Goal: Task Accomplishment & Management: Complete application form

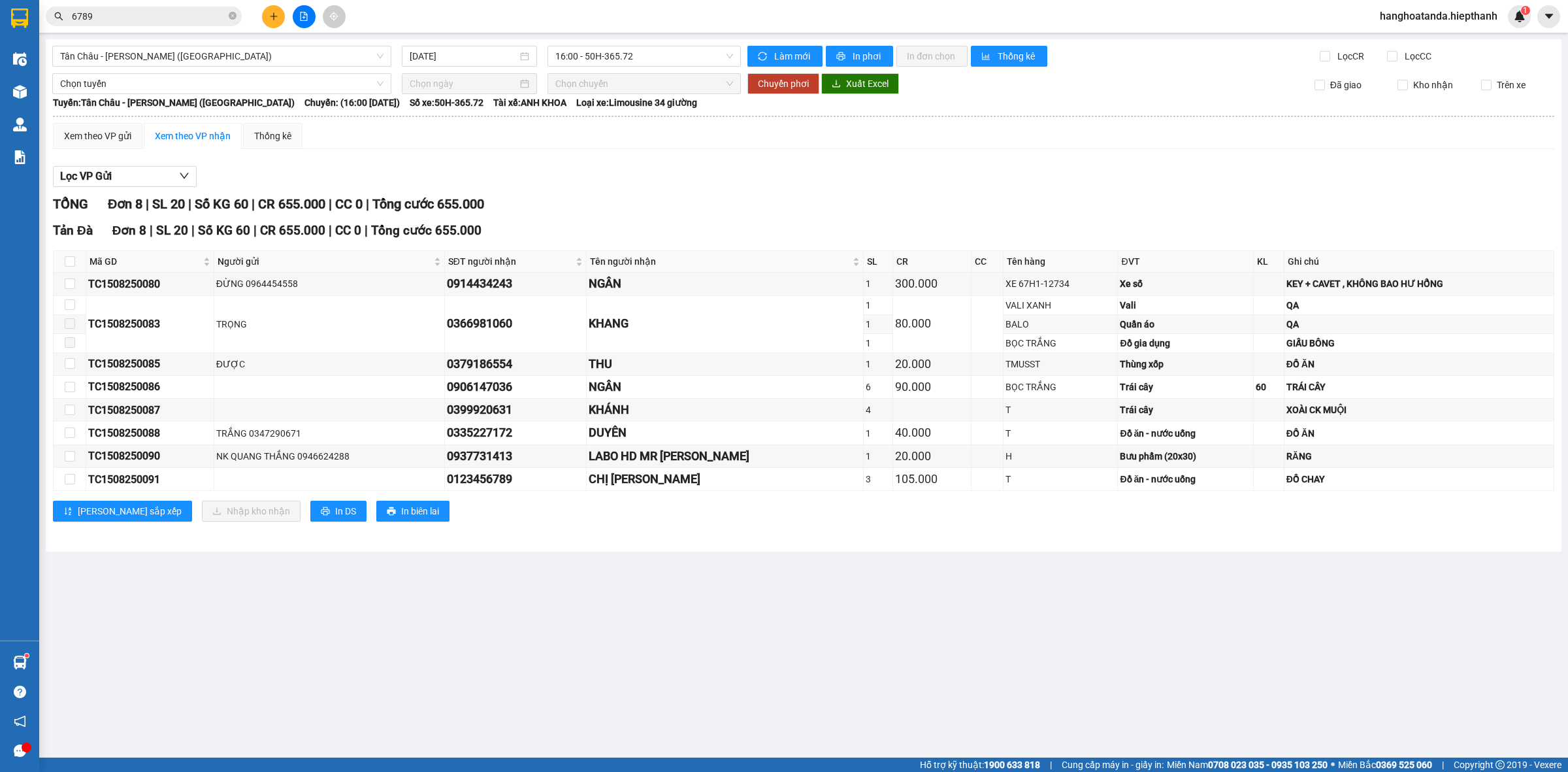
click at [206, 15] on input "6789" at bounding box center [149, 16] width 154 height 15
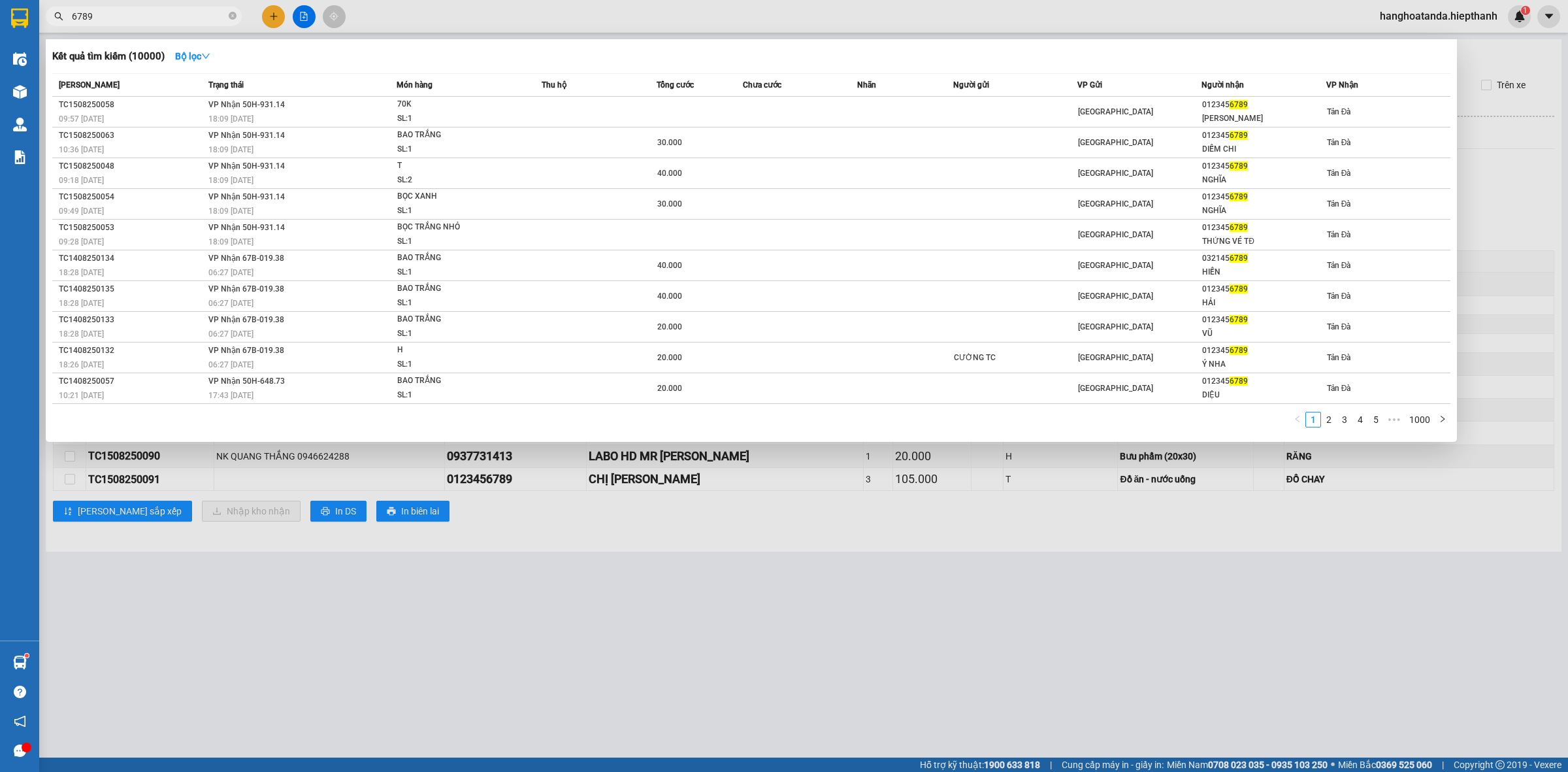
click at [204, 15] on input "6789" at bounding box center [149, 16] width 154 height 15
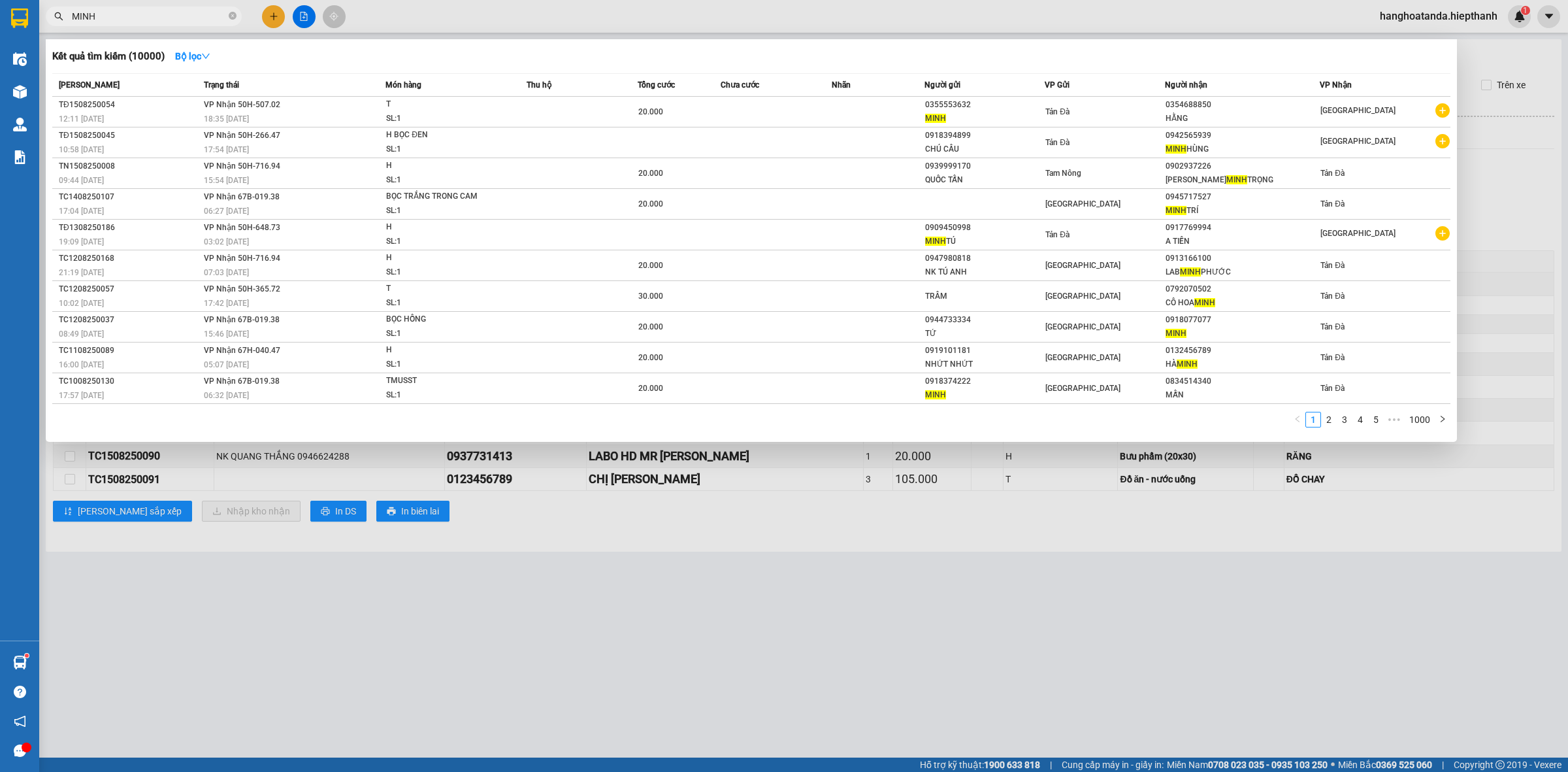
click at [171, 22] on input "MINH" at bounding box center [149, 16] width 154 height 15
click at [169, 22] on input "MINH" at bounding box center [149, 16] width 154 height 15
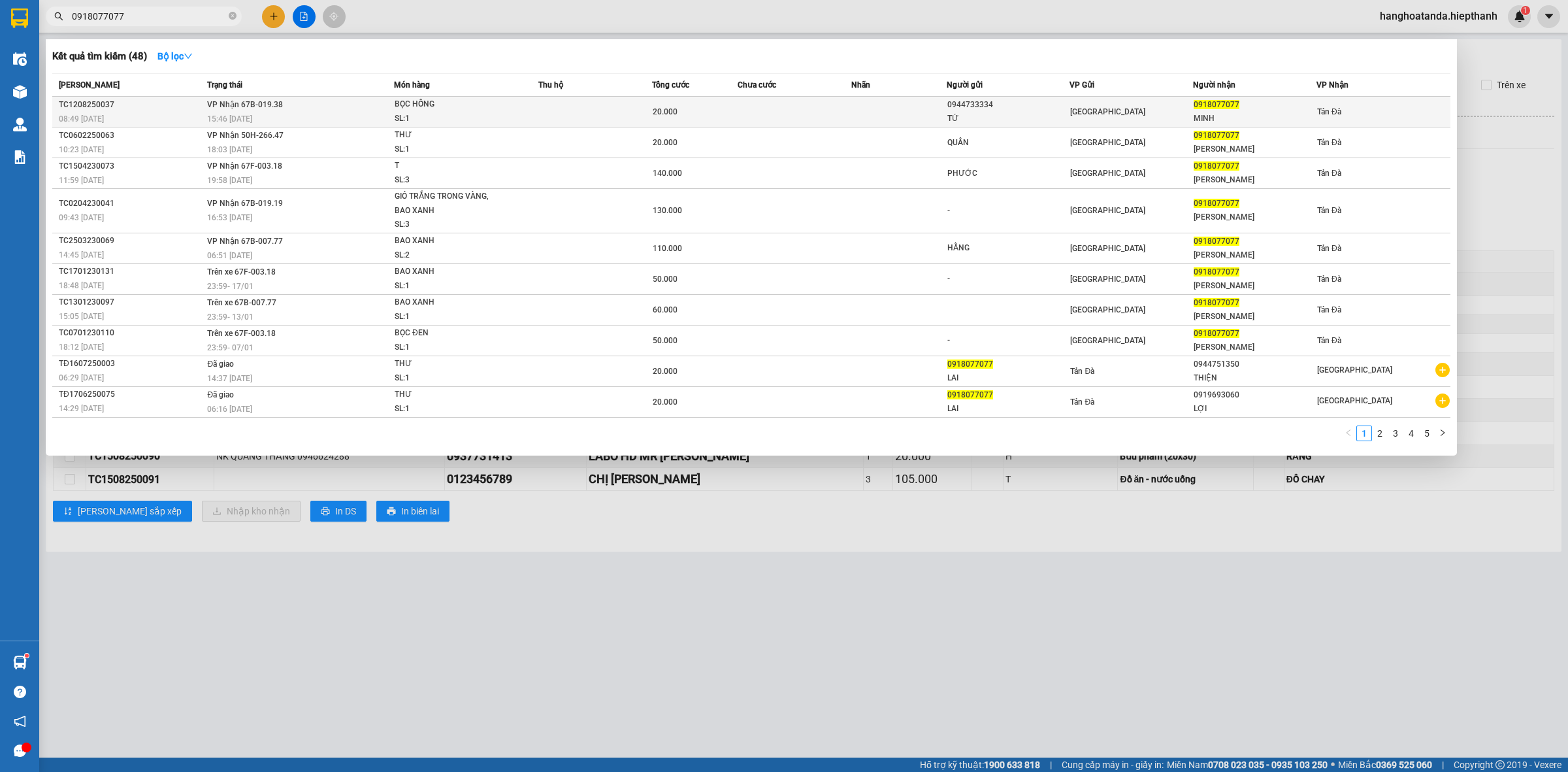
type input "0918077077"
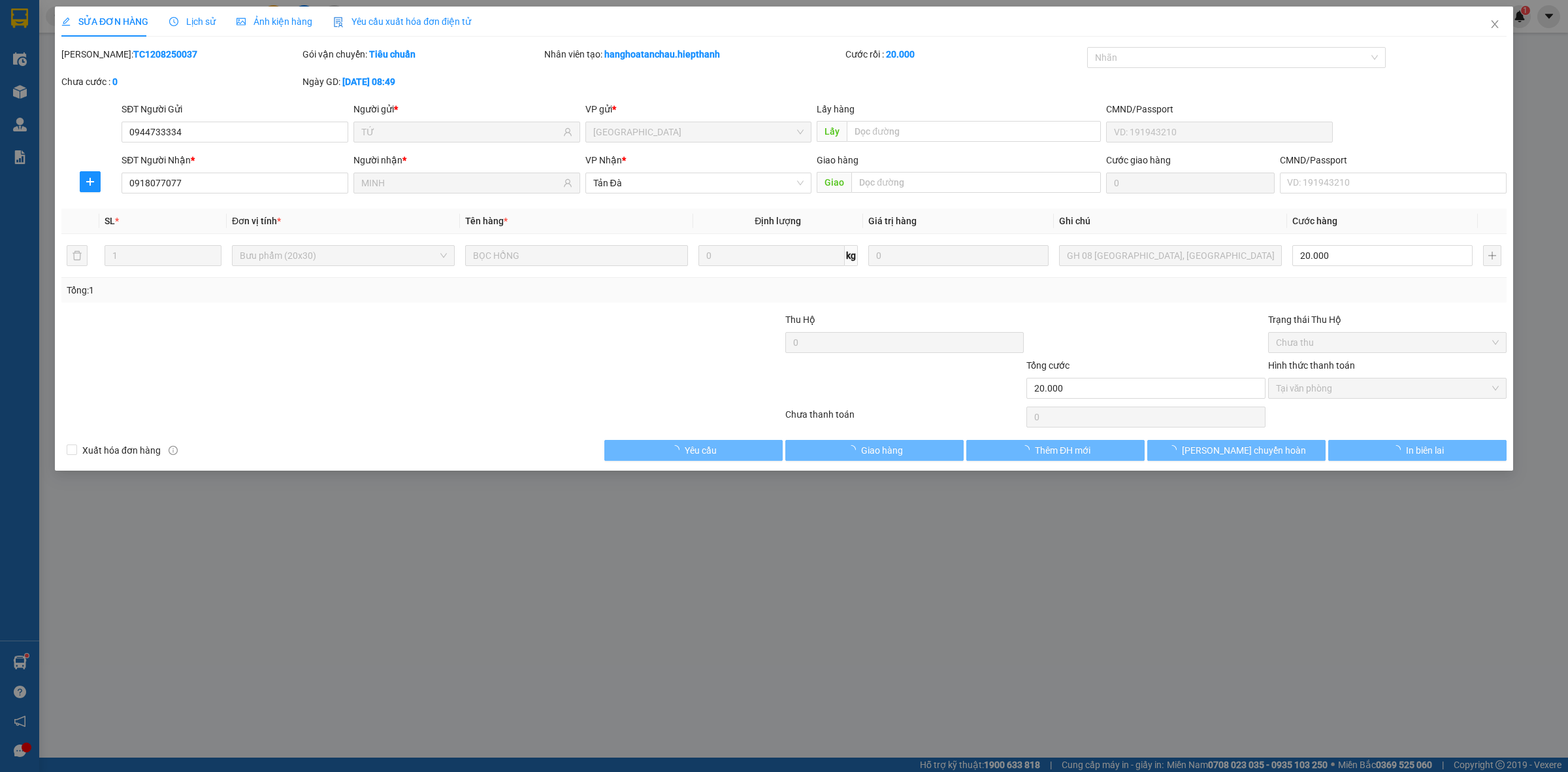
type input "0944733334"
type input "TỨ"
type input "0918077077"
type input "MINH"
type input "20.000"
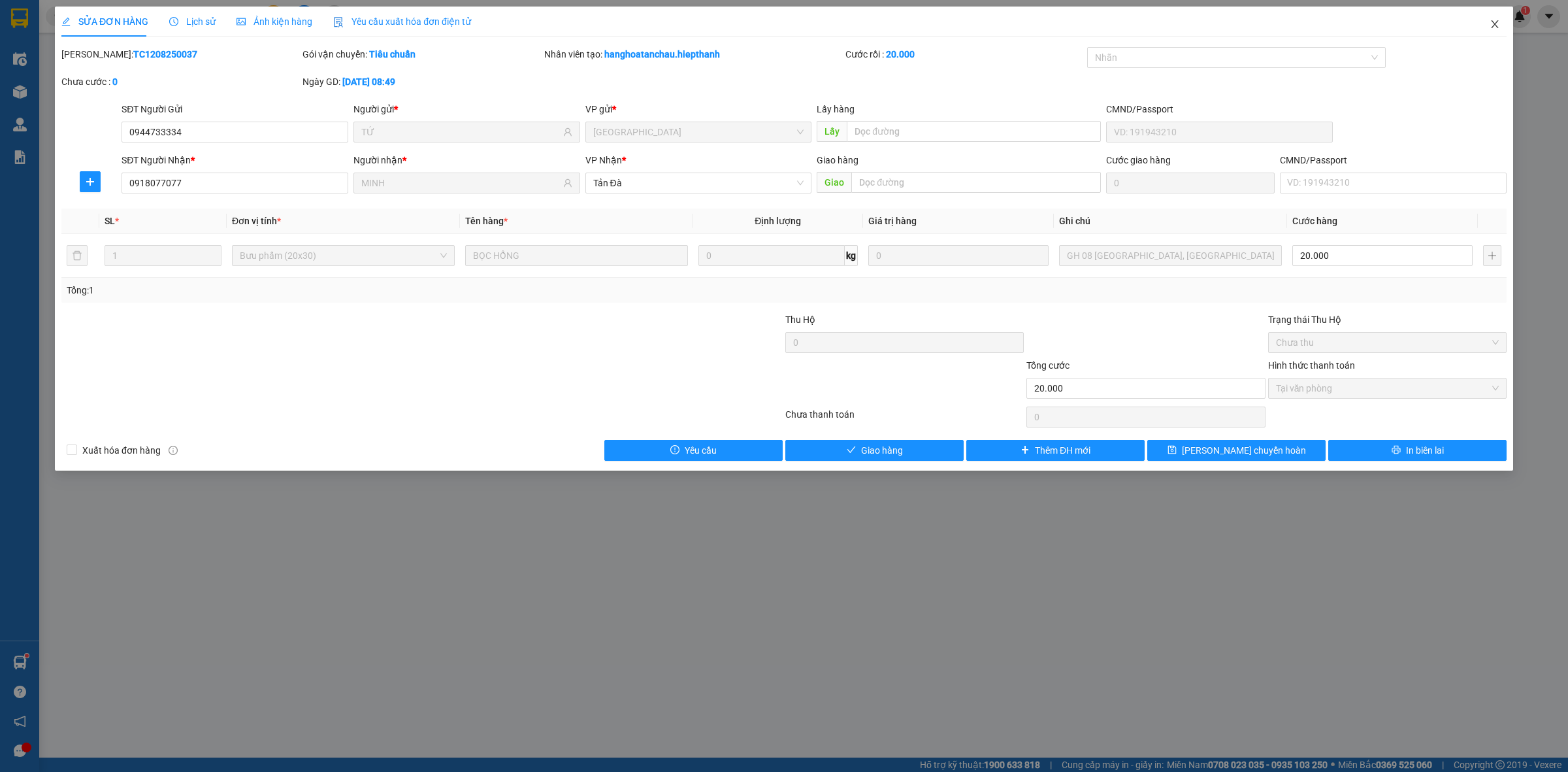
click at [1494, 30] on span "Close" at bounding box center [1495, 24] width 36 height 36
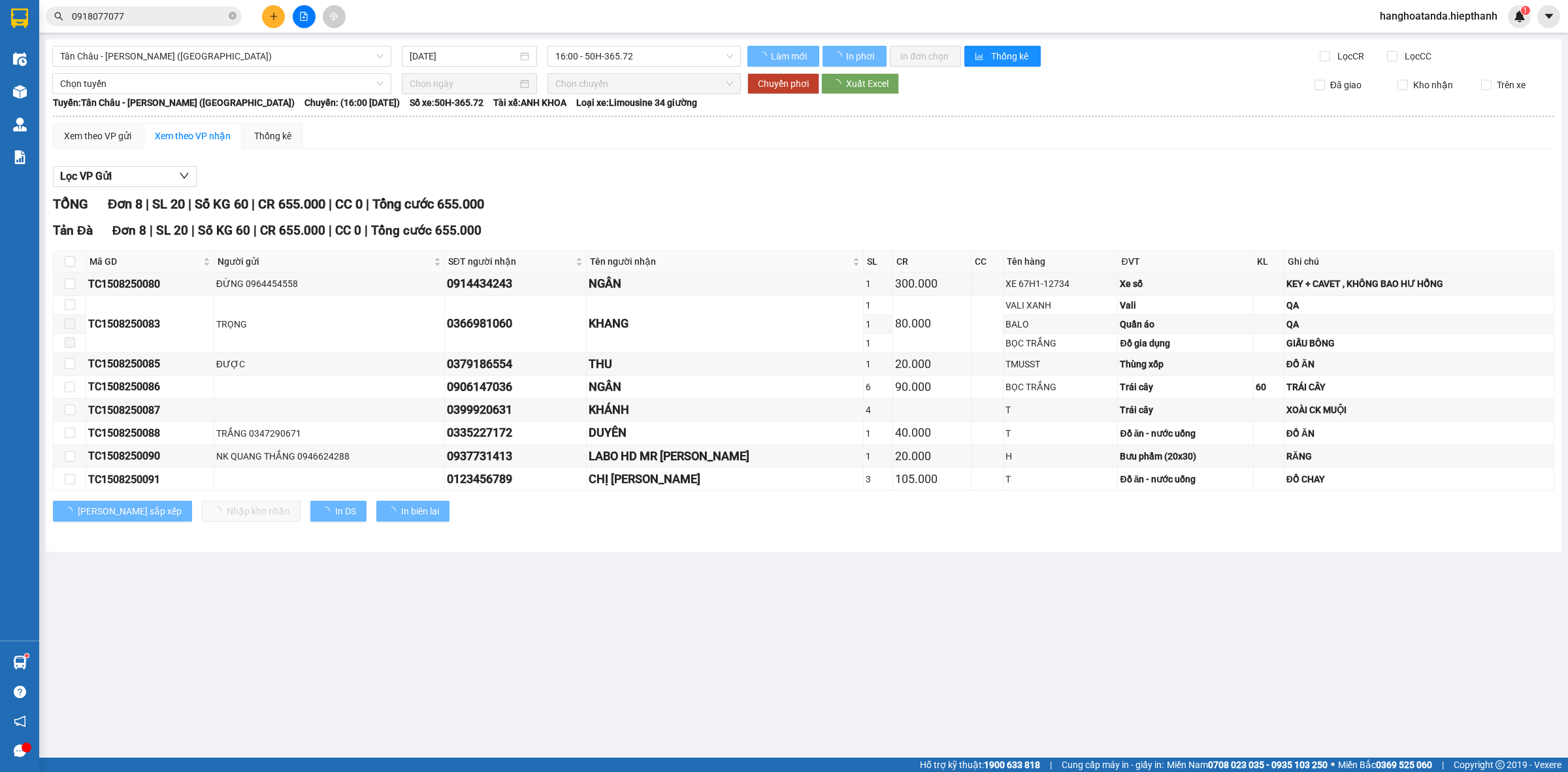
click at [168, 11] on input "0918077077" at bounding box center [149, 16] width 154 height 15
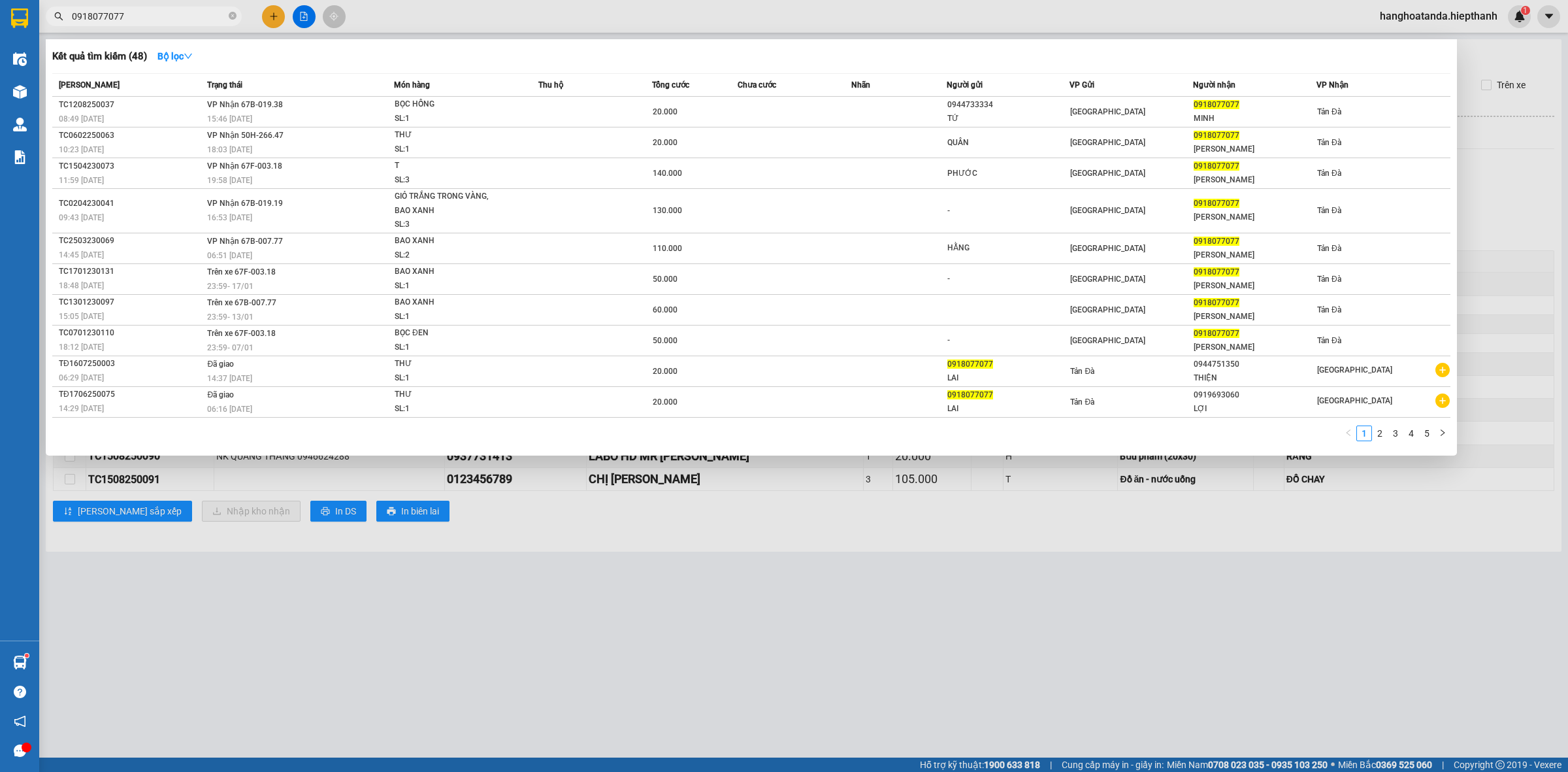
click at [168, 11] on input "0918077077" at bounding box center [149, 16] width 154 height 15
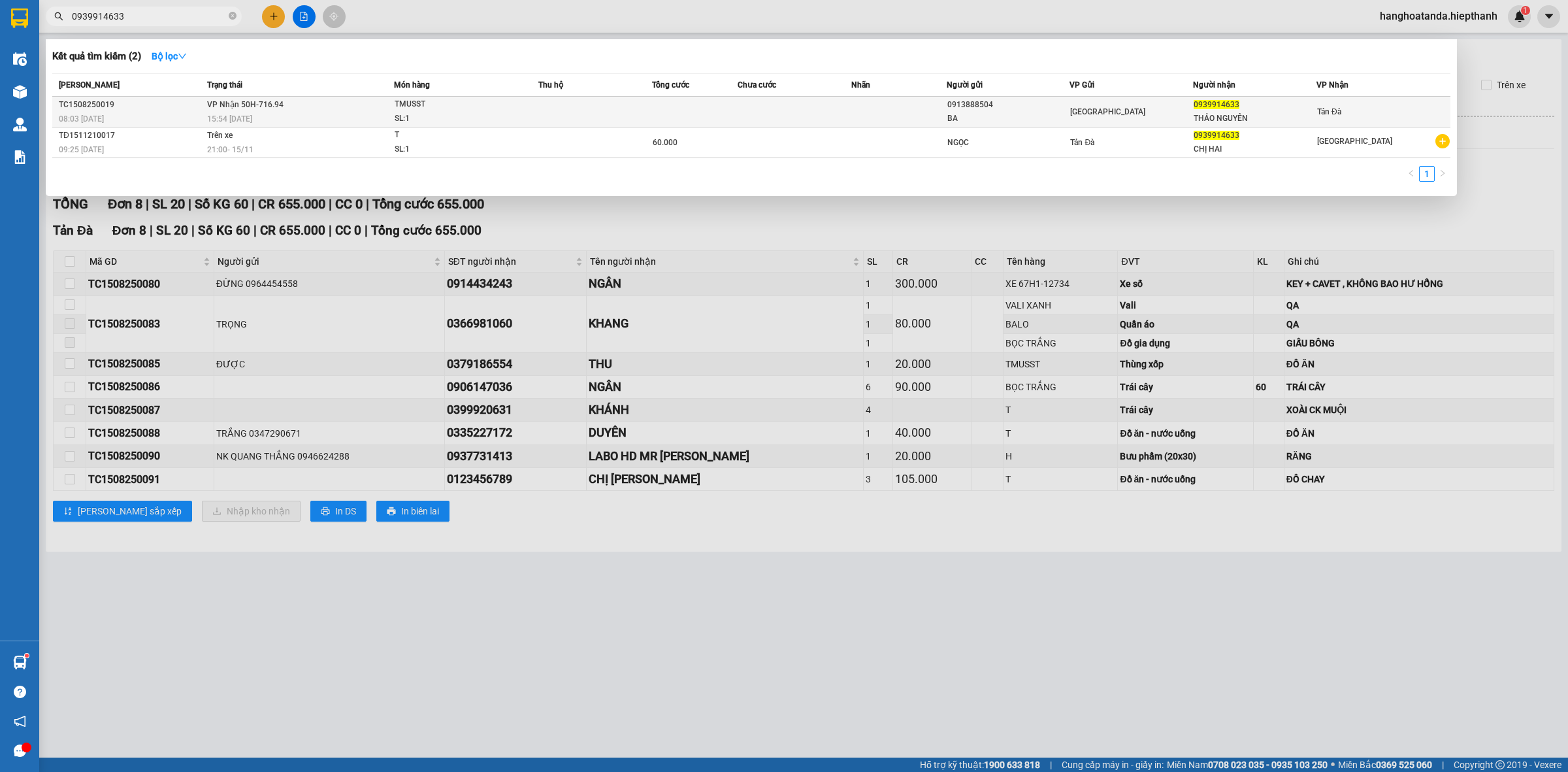
type input "0939914633"
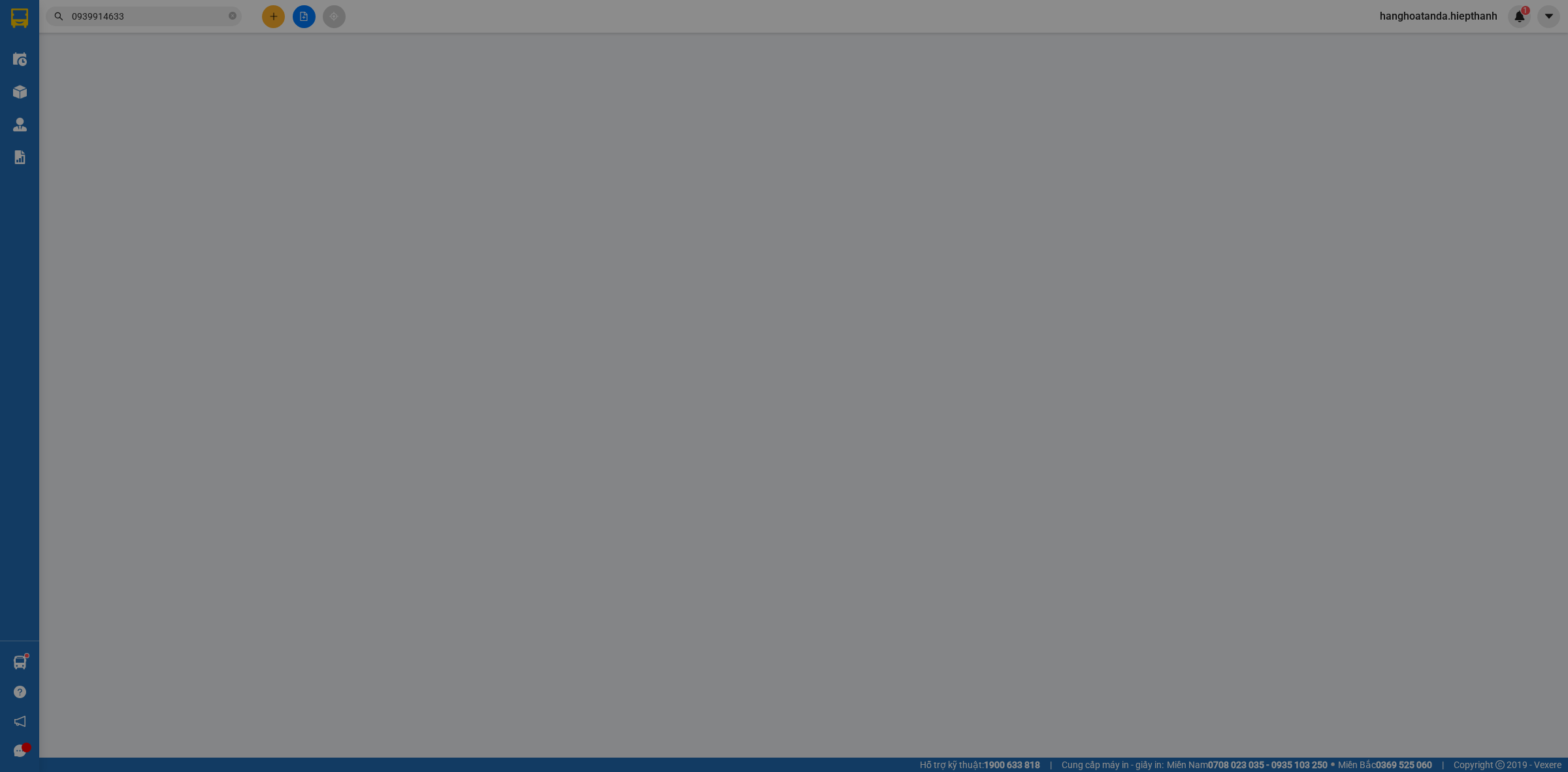
type input "0913888504"
type input "BA"
type input "0939914633"
type input "THẢO NGUYÊN"
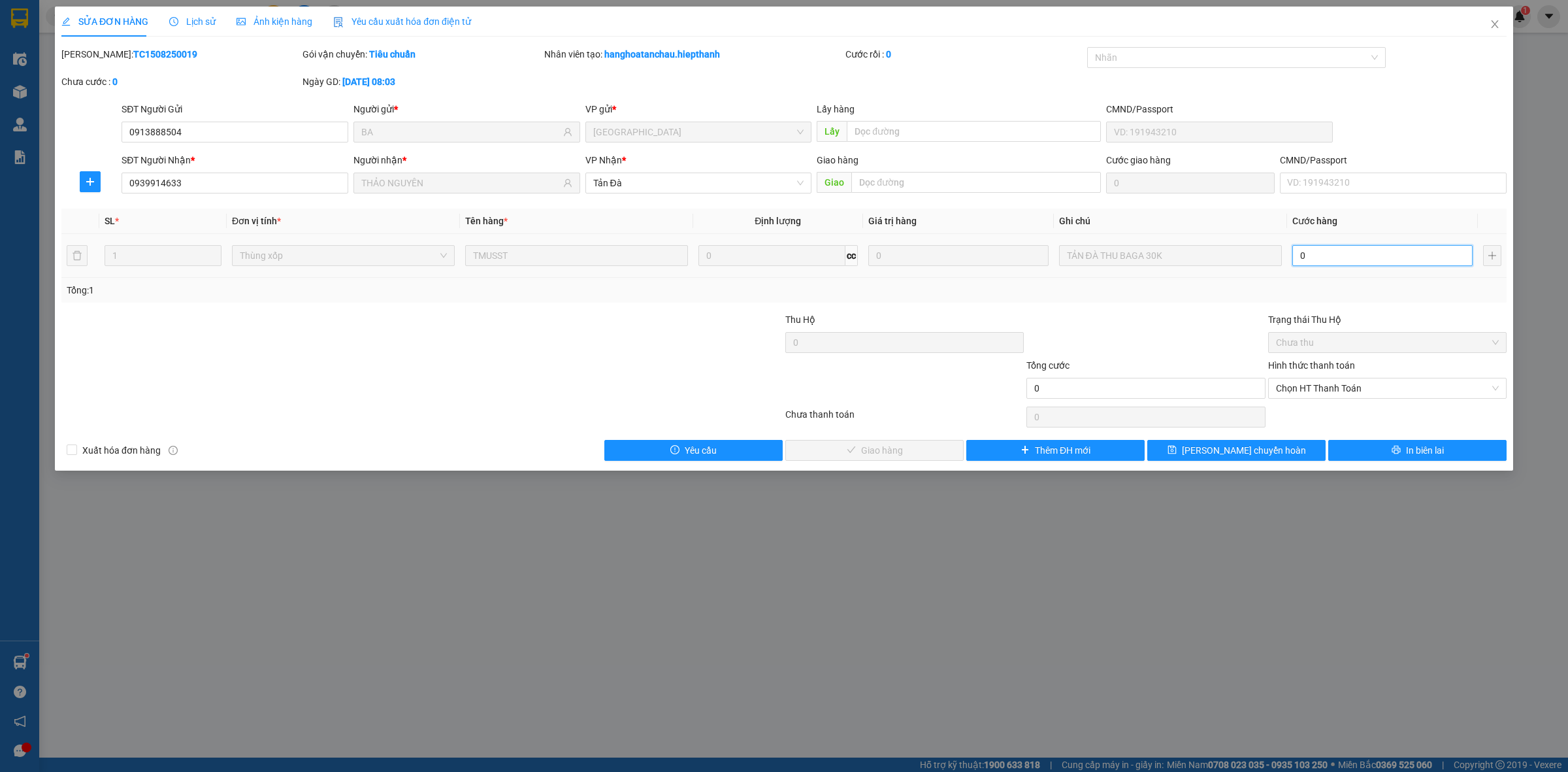
click at [1365, 253] on input "0" at bounding box center [1382, 255] width 180 height 21
type input "003"
type input "3"
type input "30"
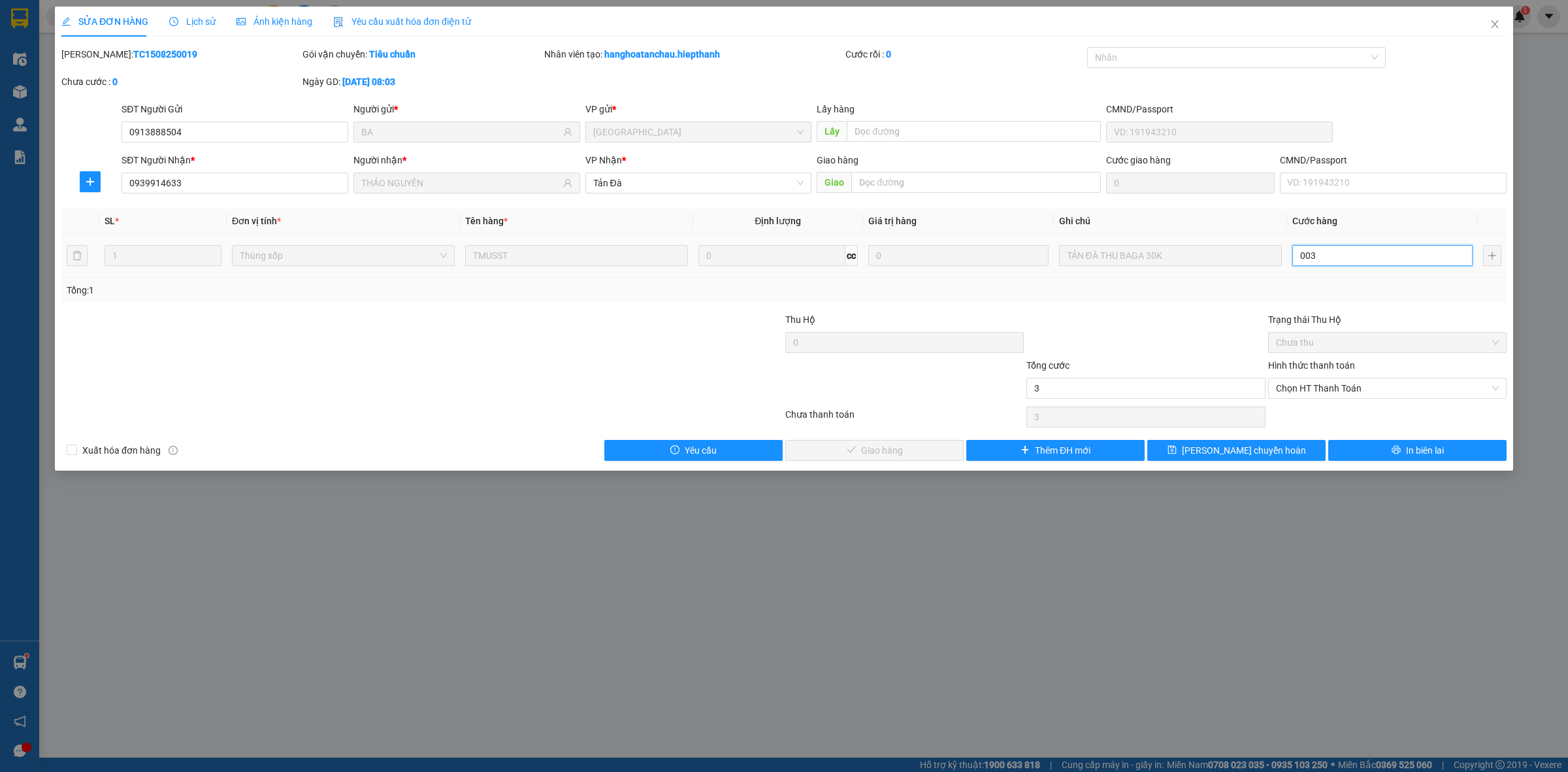
type input "30"
type input "0.030"
type input "30"
click at [1329, 393] on span "Chọn HT Thanh Toán" at bounding box center [1387, 389] width 223 height 20
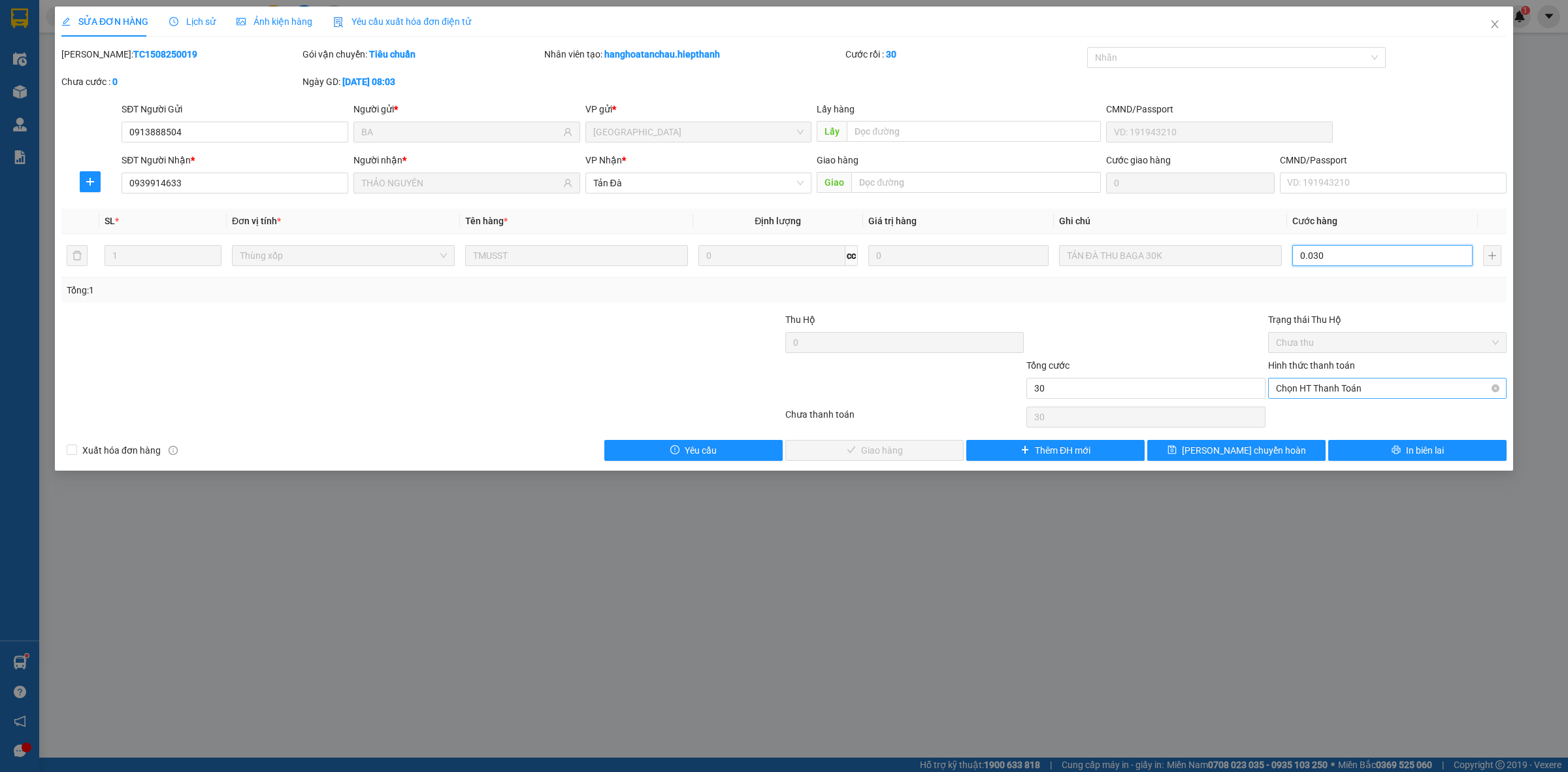
type input "0.030"
type input "30.000"
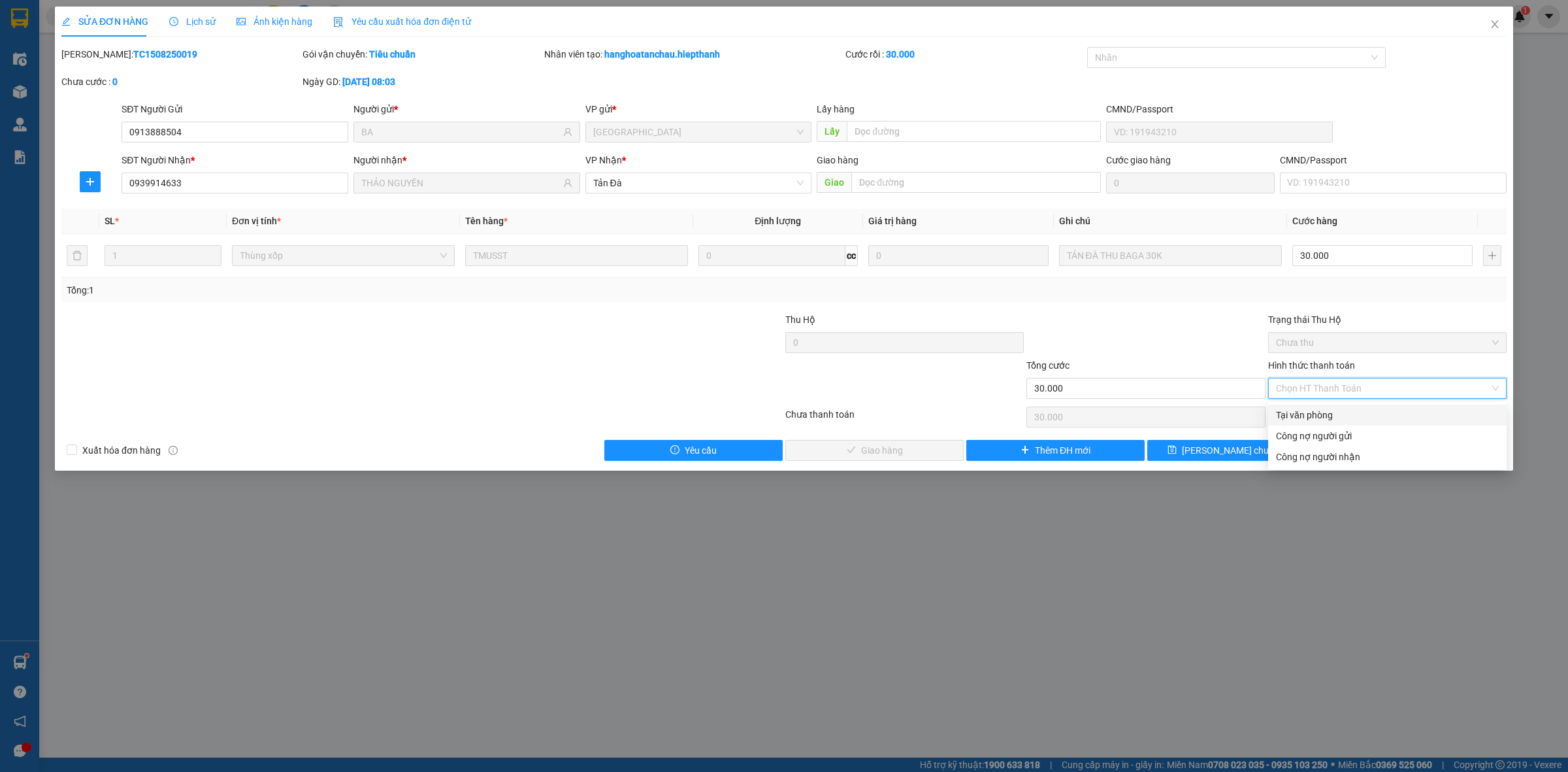
click at [1333, 419] on div "Tại văn phòng" at bounding box center [1387, 415] width 223 height 15
type input "0"
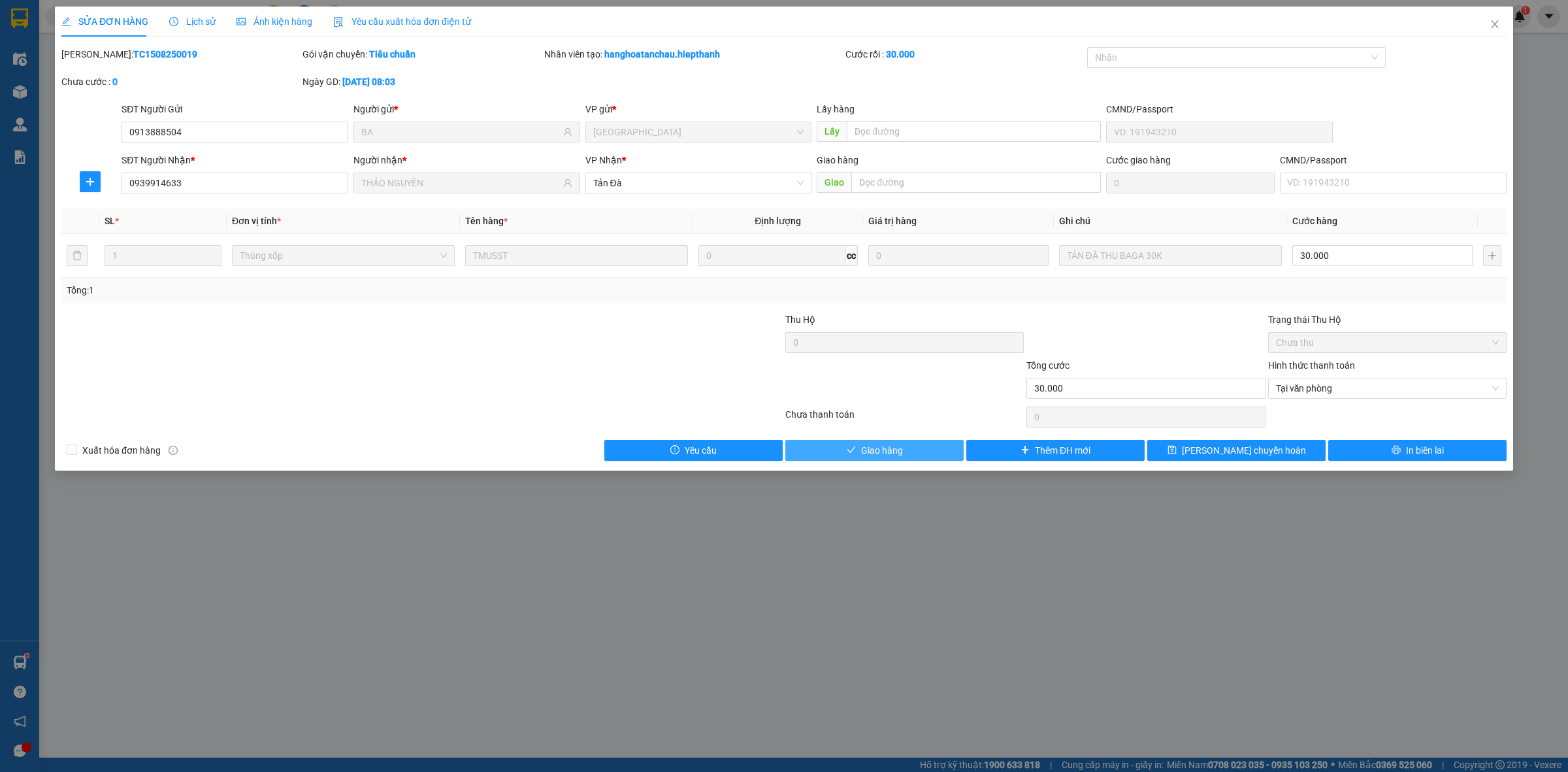
click at [875, 457] on span "Giao hàng" at bounding box center [882, 451] width 42 height 15
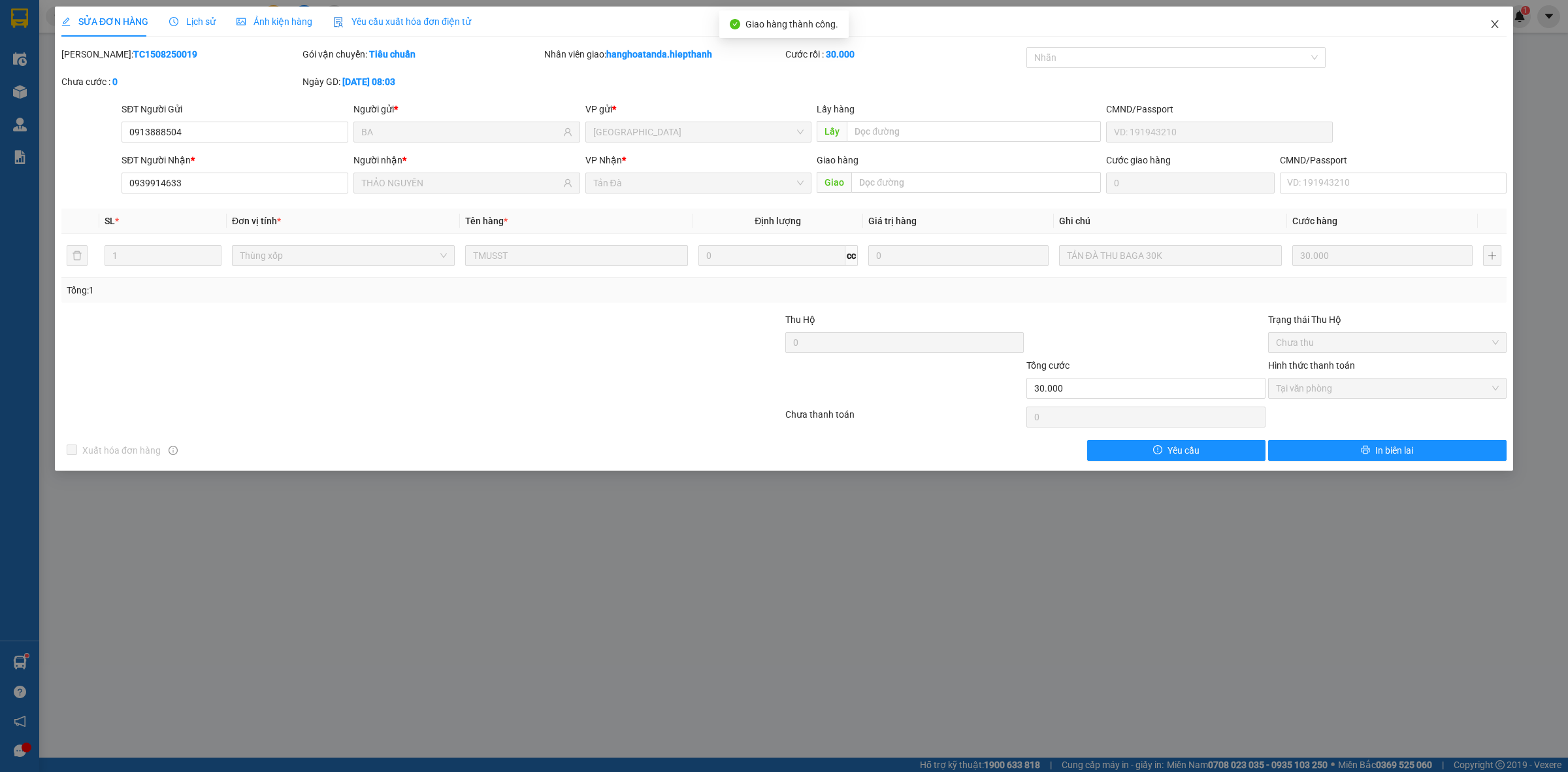
click at [1503, 25] on span "Close" at bounding box center [1495, 24] width 36 height 36
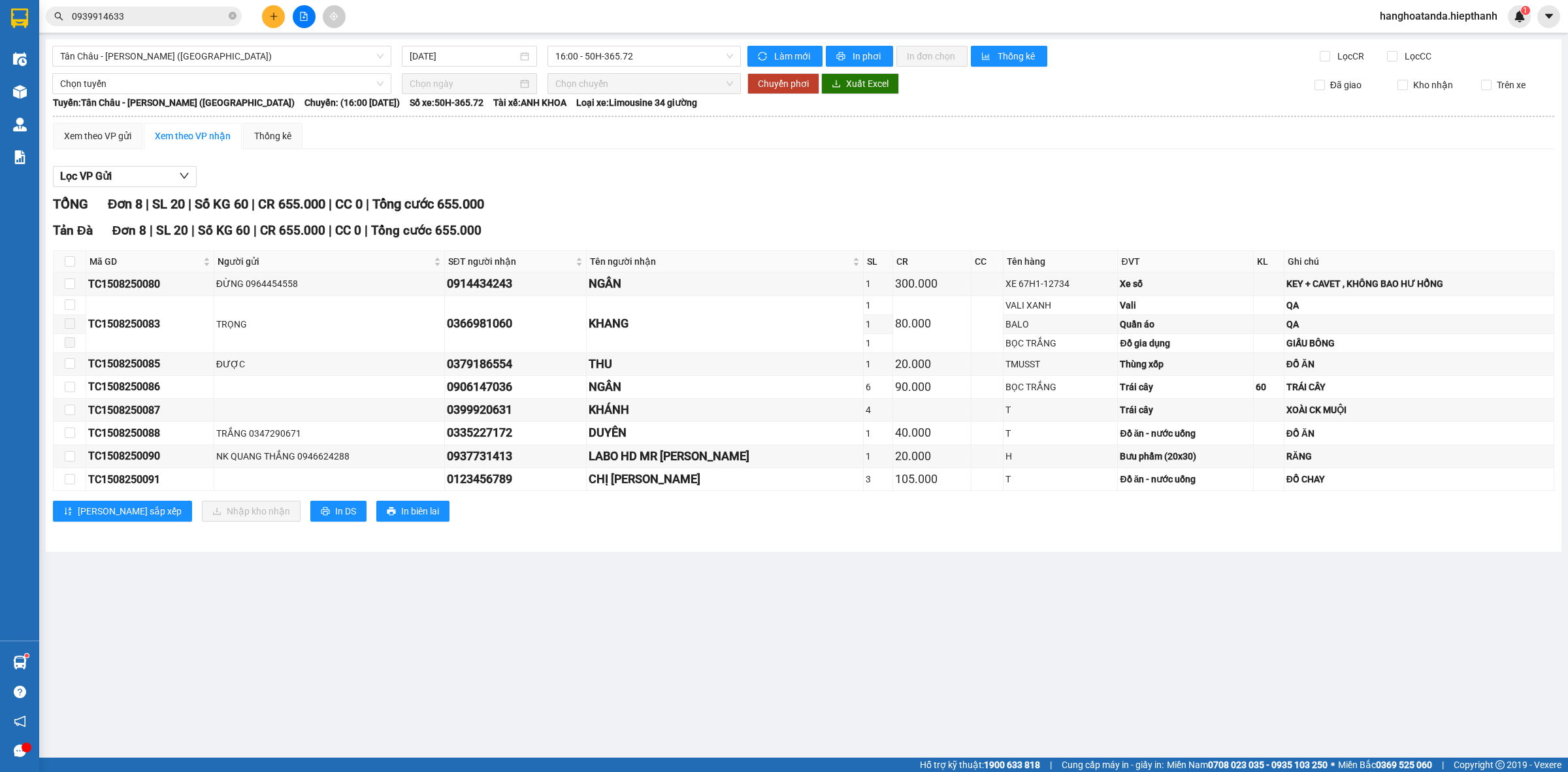
click at [164, 22] on input "0939914633" at bounding box center [149, 16] width 154 height 15
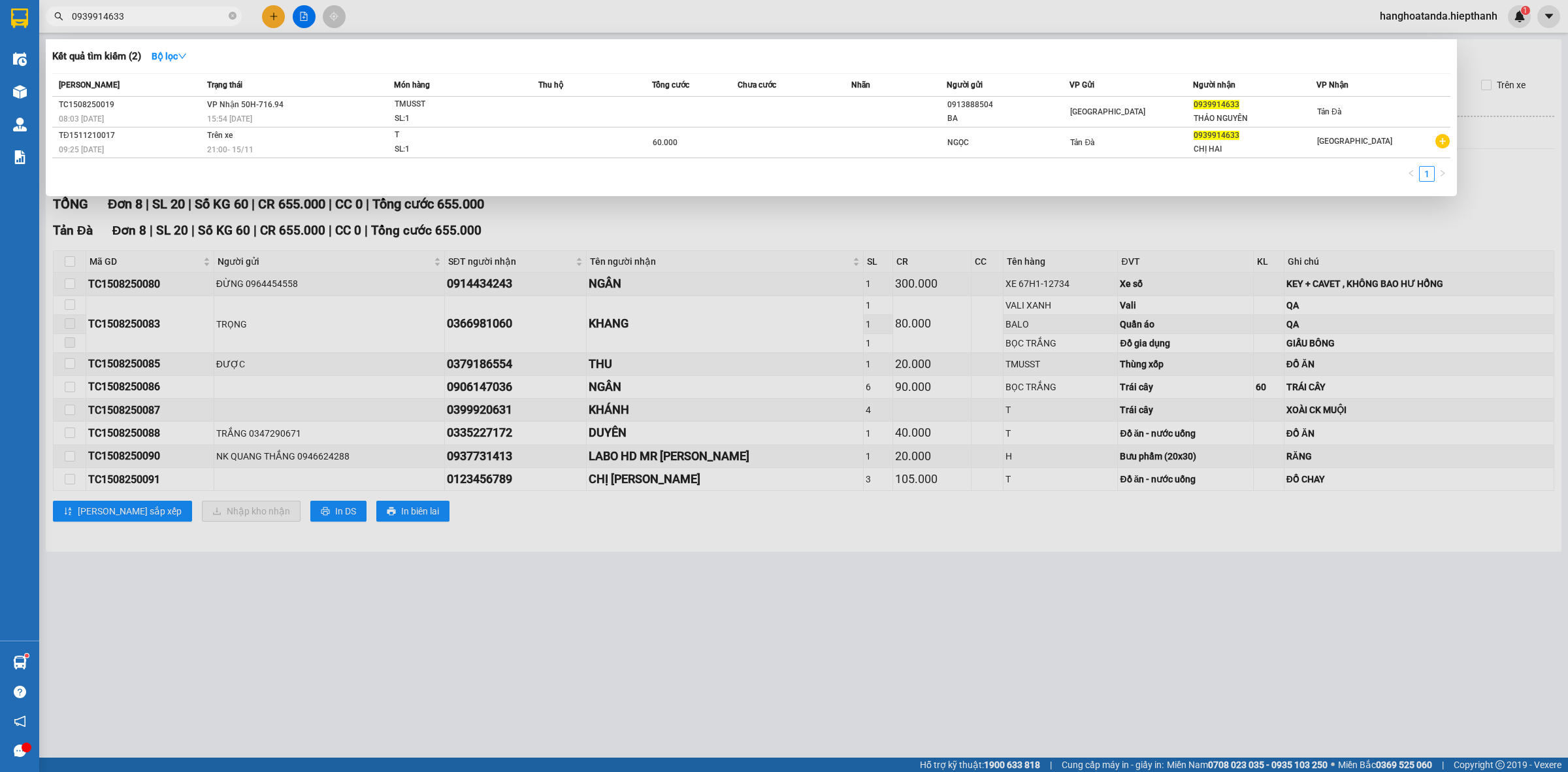
click at [142, 17] on input "0939914633" at bounding box center [149, 16] width 154 height 15
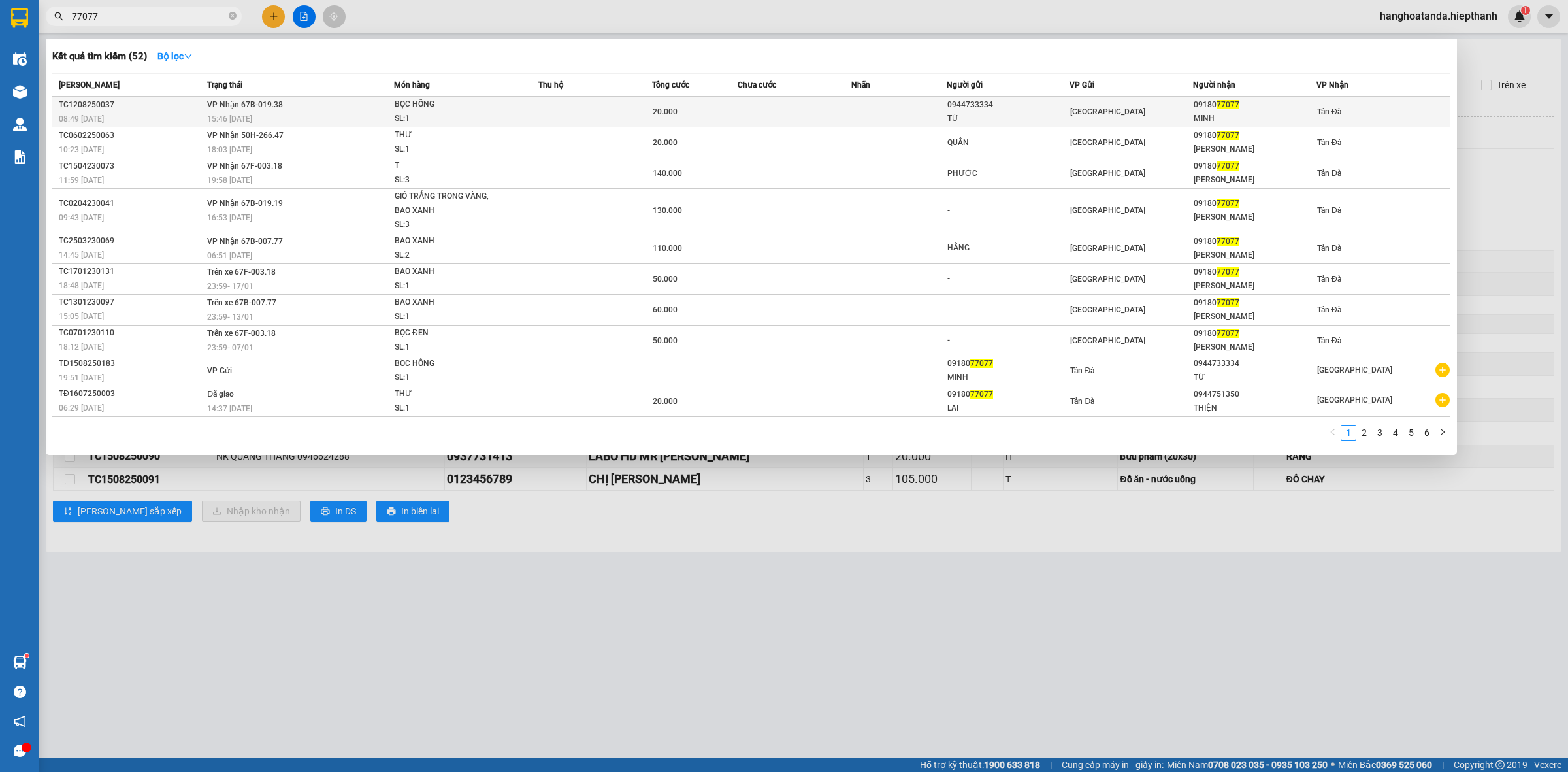
type input "77077"
click at [730, 121] on td "20.000" at bounding box center [695, 112] width 86 height 31
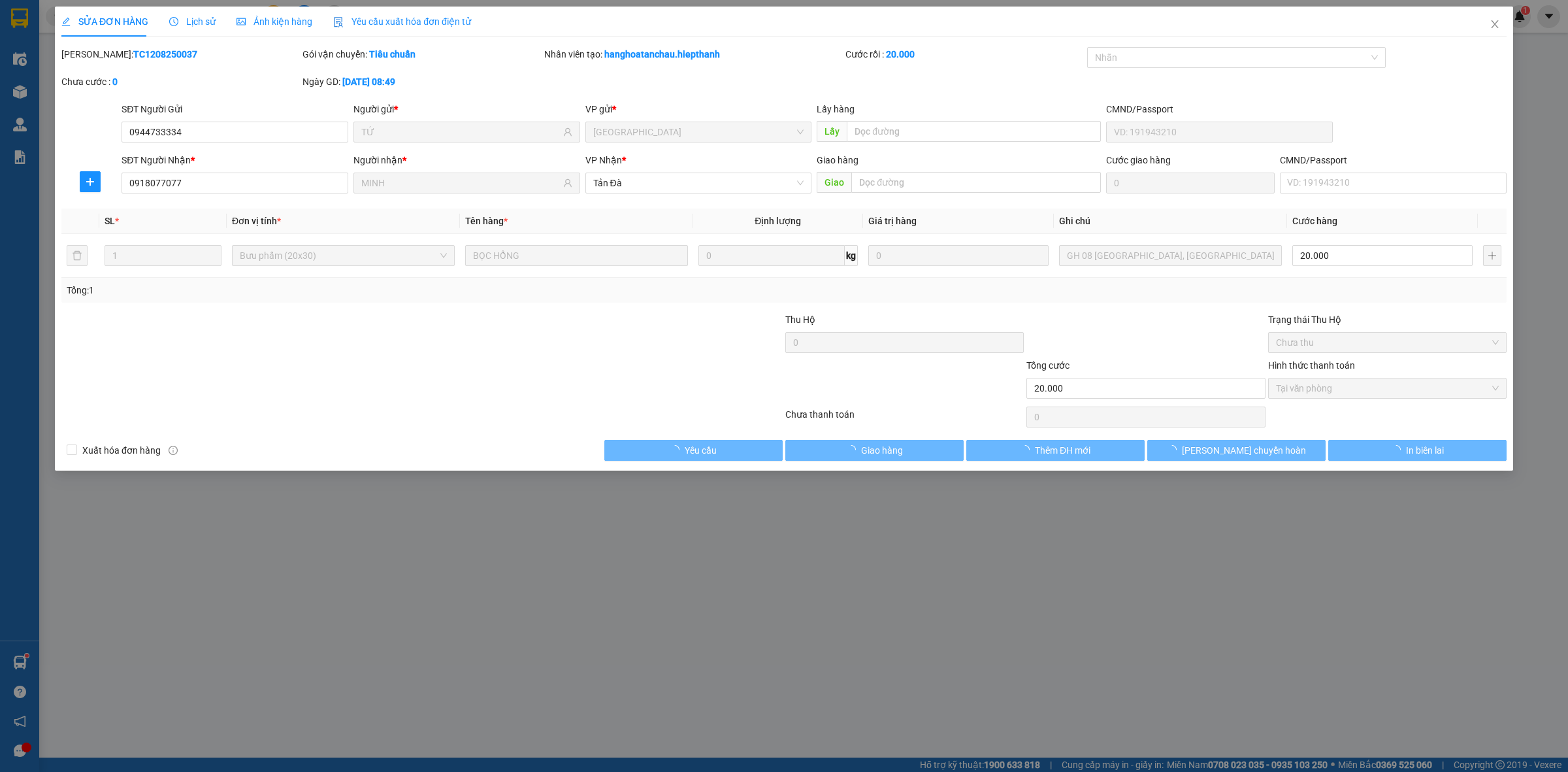
type input "0944733334"
type input "TỨ"
type input "0918077077"
type input "MINH"
type input "20.000"
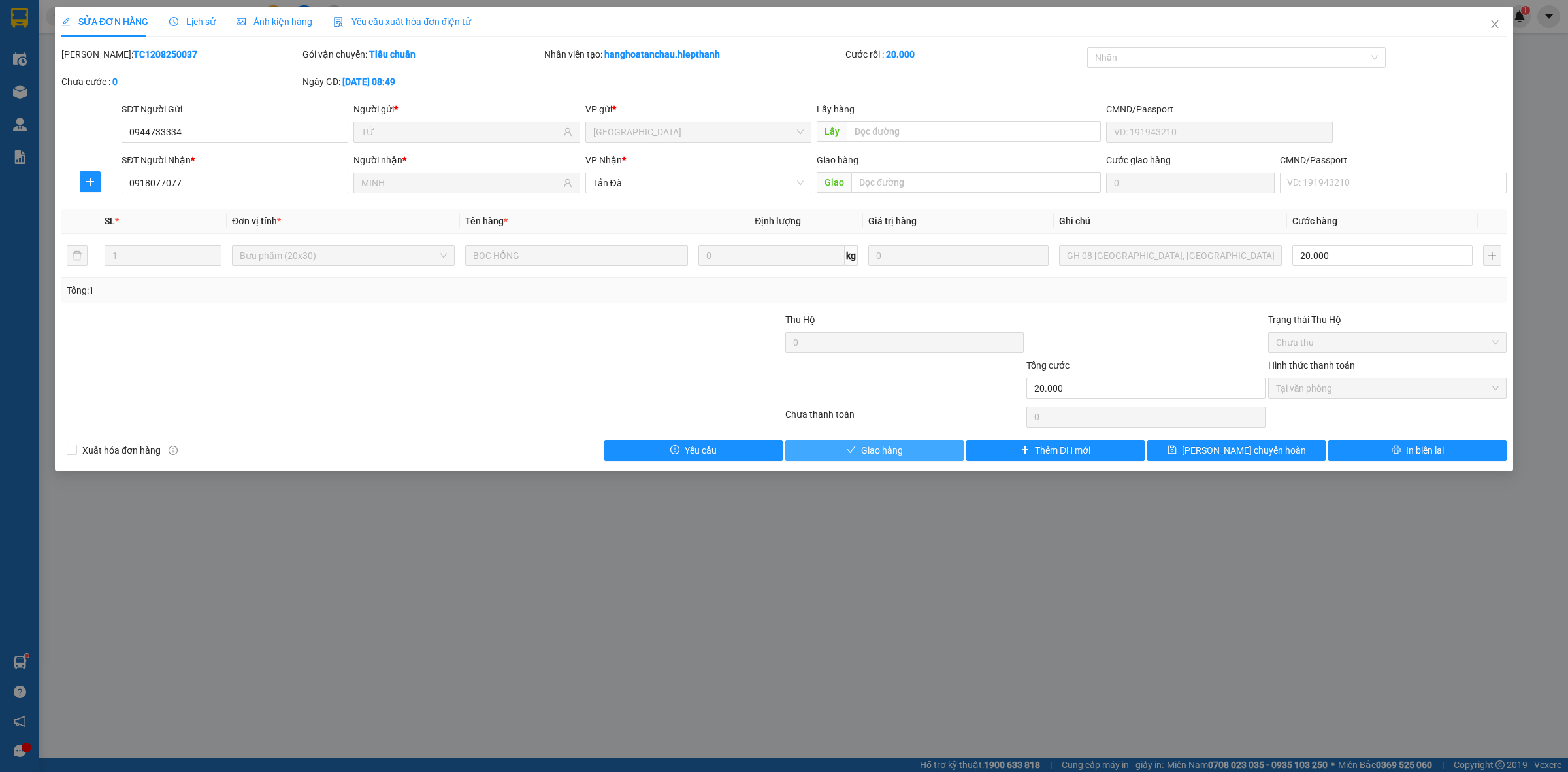
click at [863, 455] on span "Giao hàng" at bounding box center [882, 451] width 42 height 15
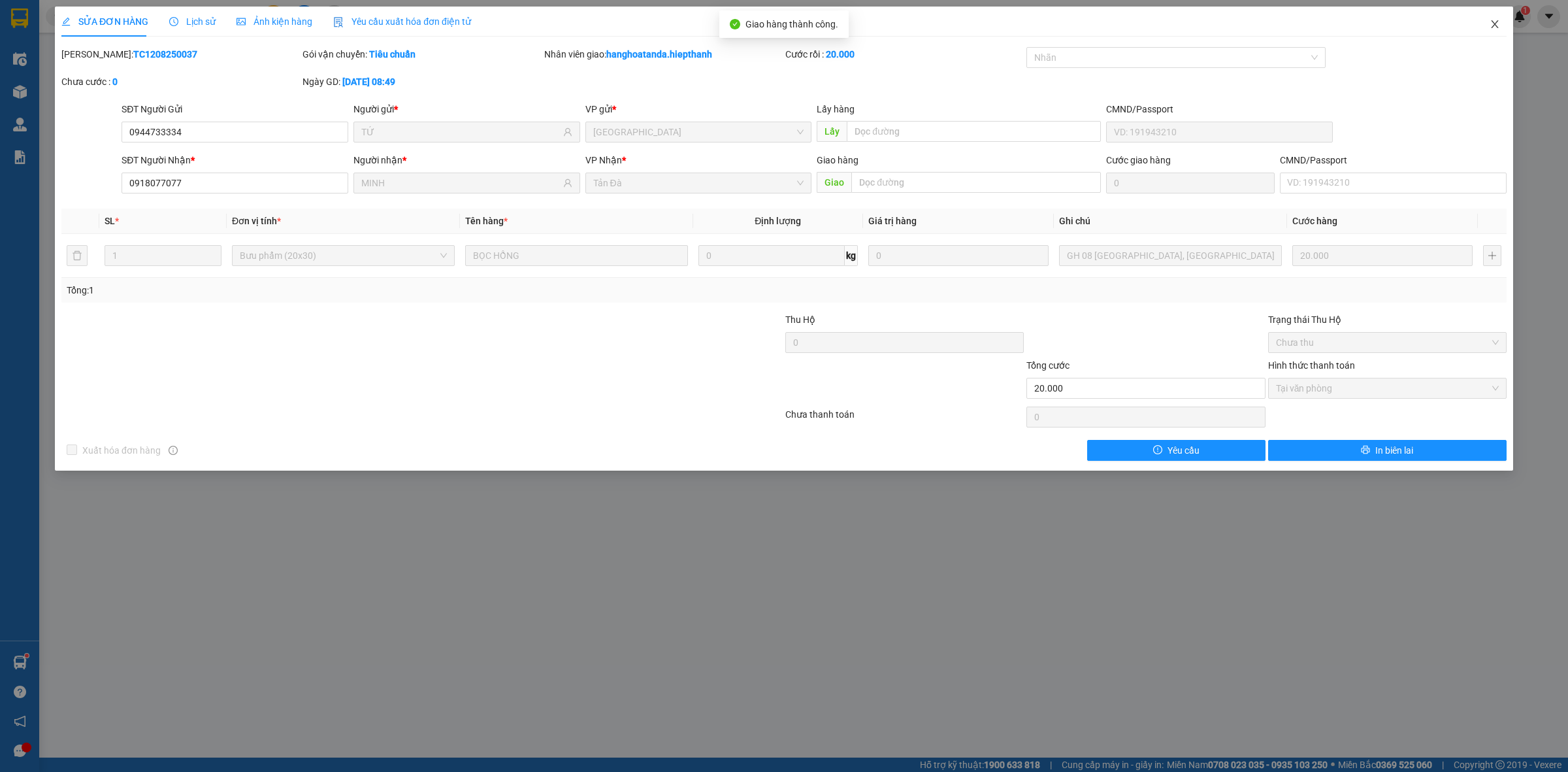
click at [1493, 30] on span "Close" at bounding box center [1495, 24] width 36 height 36
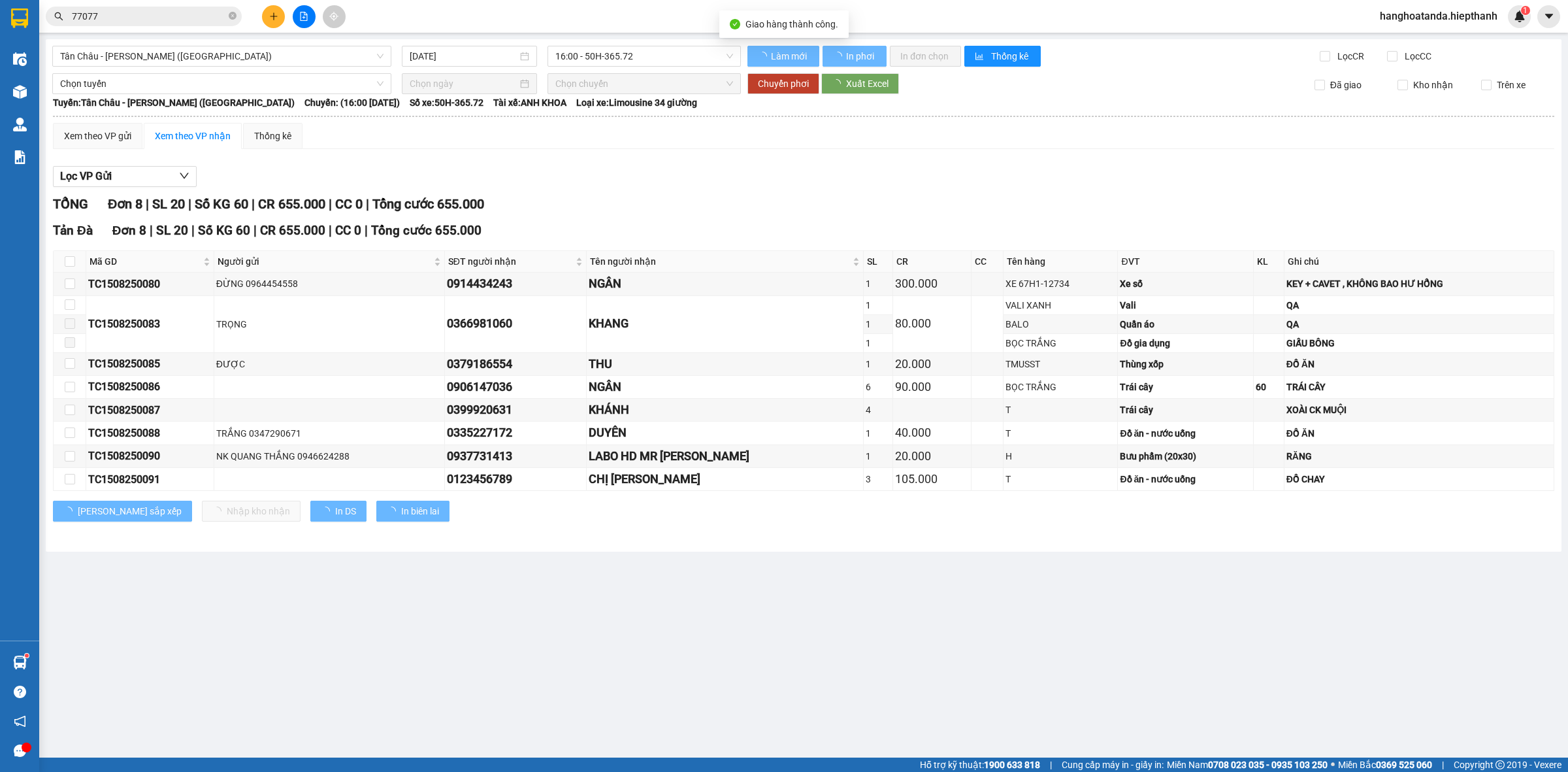
click at [1259, 203] on div "TỔNG Đơn 8 | SL 20 | Số KG 60 | CR 655.000 | CC 0 | Tổng cước 655.000" at bounding box center [803, 204] width 1501 height 20
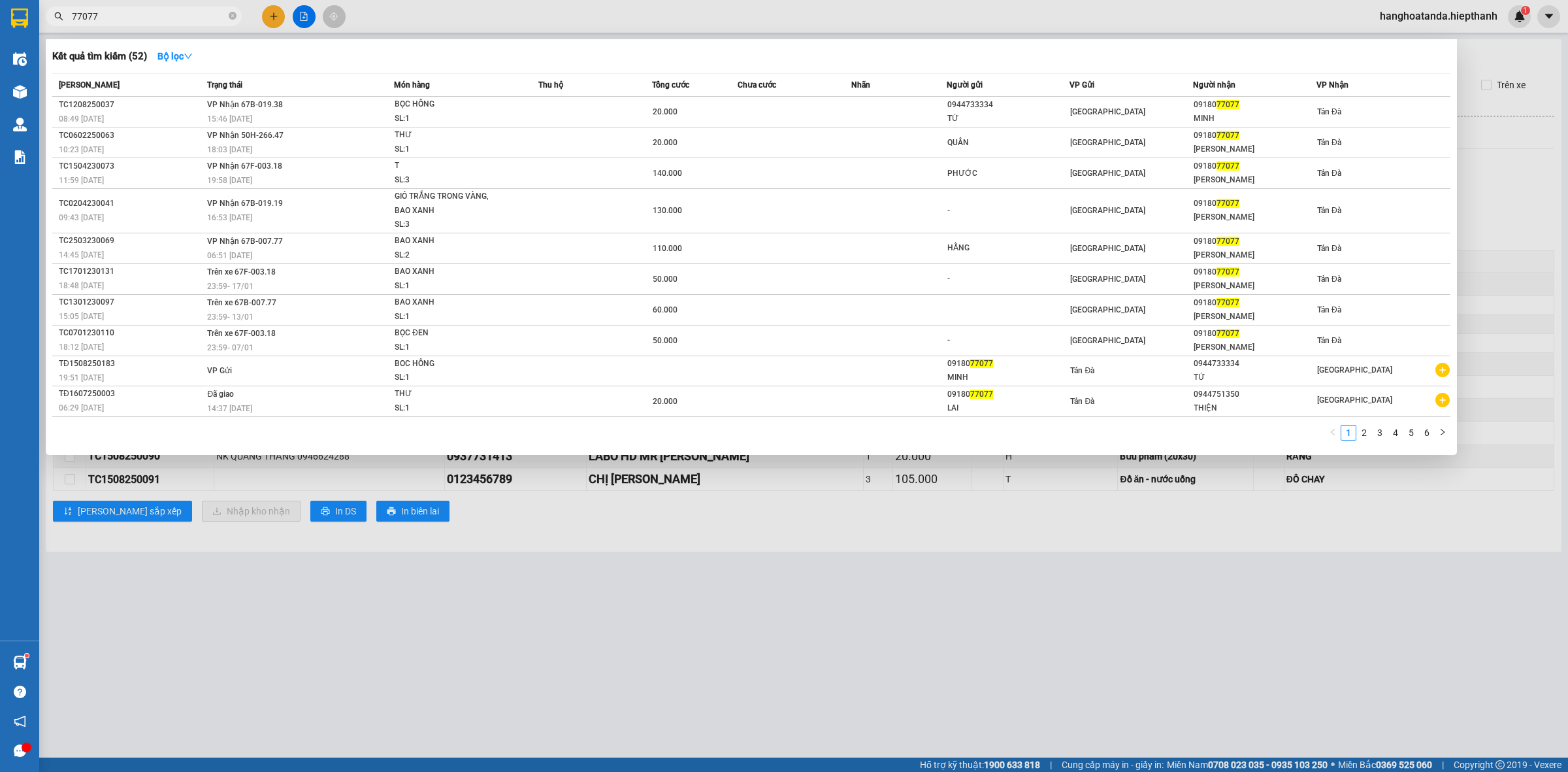
click at [233, 18] on icon "close-circle" at bounding box center [233, 16] width 8 height 8
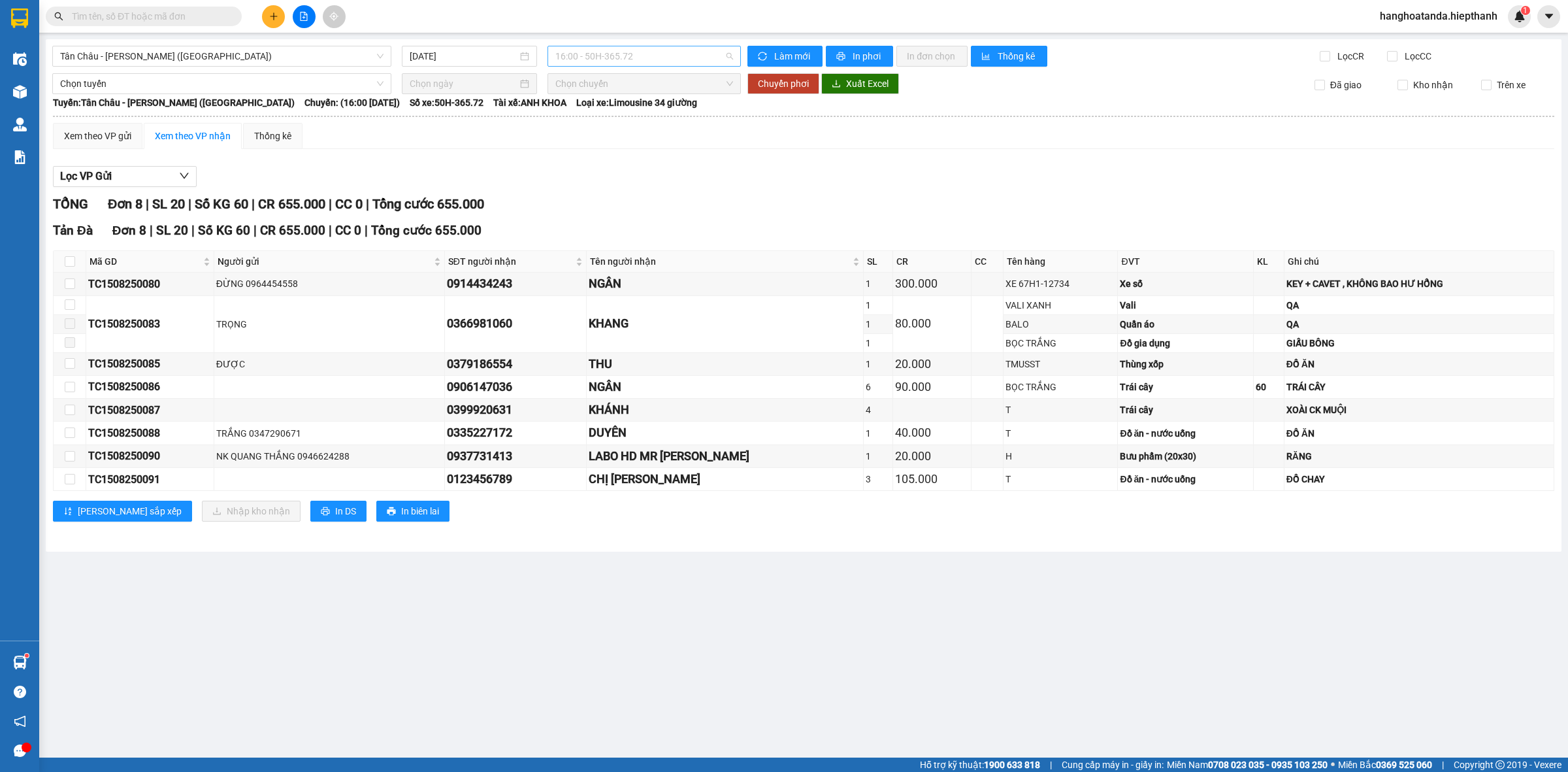
click at [729, 53] on span "16:00 - 50H-365.72" at bounding box center [644, 56] width 177 height 20
click at [588, 226] on div "20:00 - 50H-151.59" at bounding box center [606, 229] width 102 height 15
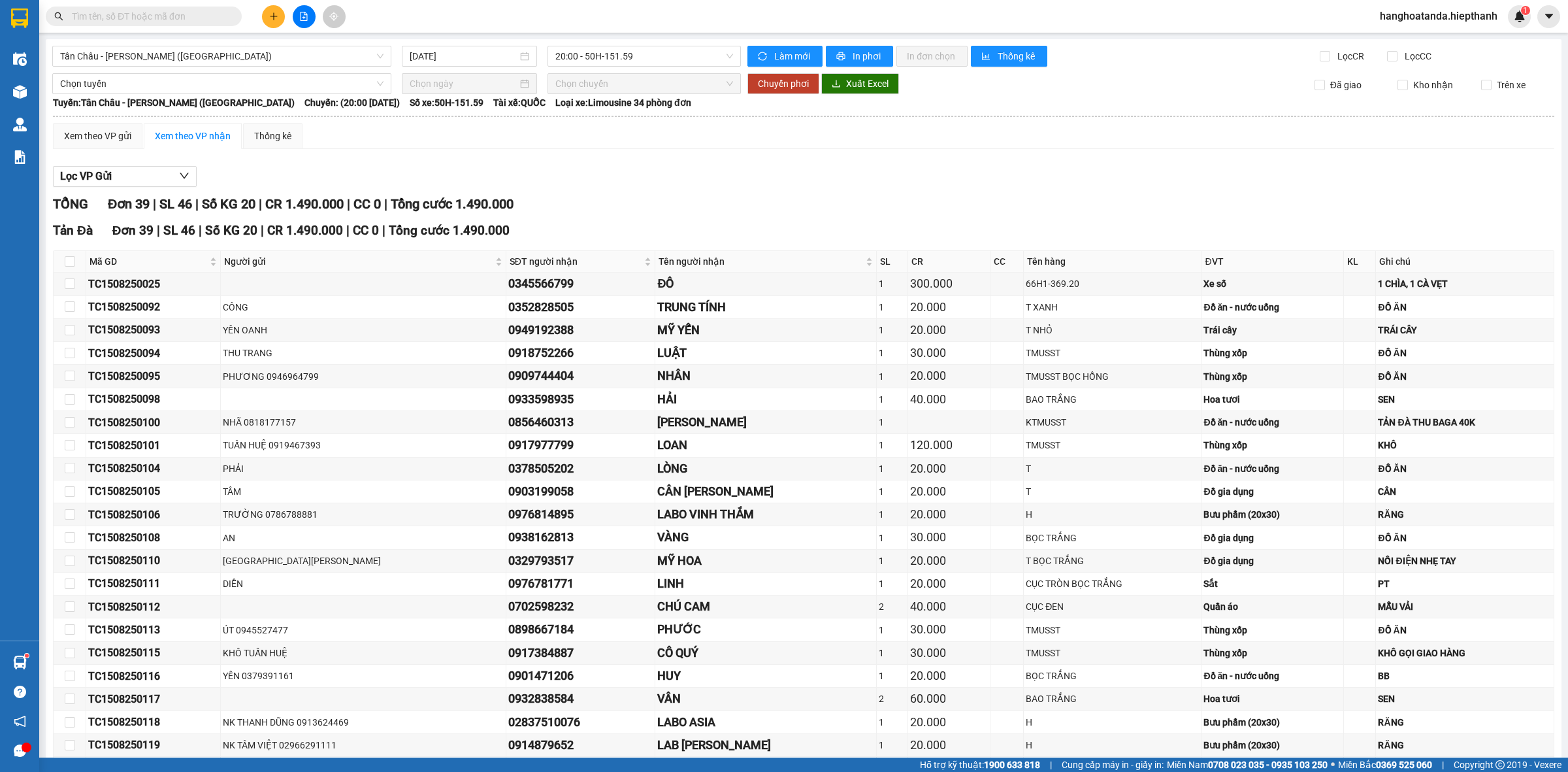
click at [691, 206] on div "TỔNG Đơn 39 | SL 46 | Số KG 20 | CR 1.490.000 | CC 0 | Tổng cước 1.490.000" at bounding box center [803, 204] width 1501 height 20
